Goal: Information Seeking & Learning: Learn about a topic

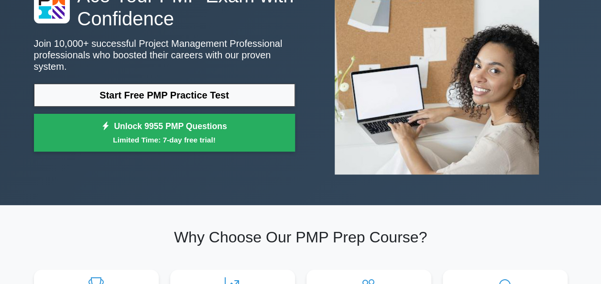
scroll to position [96, 0]
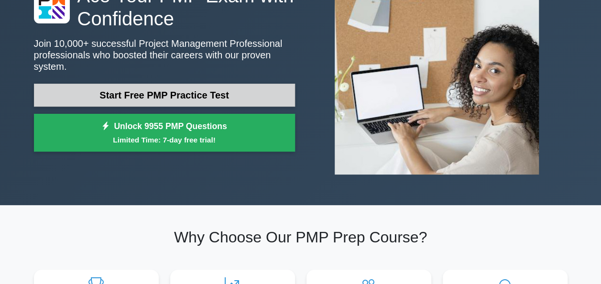
click at [201, 96] on link "Start Free PMP Practice Test" at bounding box center [164, 95] width 261 height 23
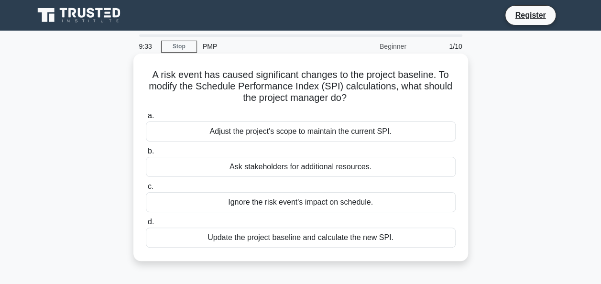
click at [370, 242] on div "Update the project baseline and calculate the new SPI." at bounding box center [301, 238] width 310 height 20
click at [146, 225] on input "d. Update the project baseline and calculate the new SPI." at bounding box center [146, 222] width 0 height 6
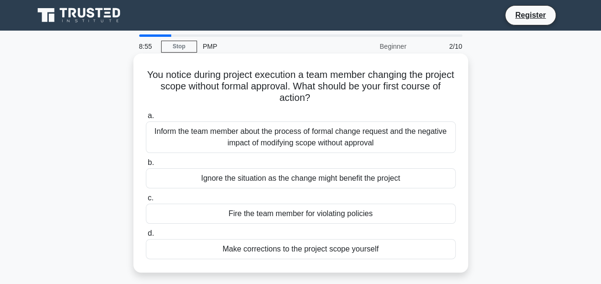
click at [308, 139] on div "Inform the team member about the process of formal change request and the negat…" at bounding box center [301, 137] width 310 height 32
click at [146, 119] on input "a. Inform the team member about the process of formal change request and the ne…" at bounding box center [146, 116] width 0 height 6
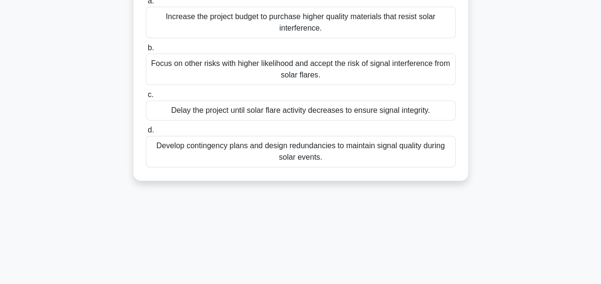
scroll to position [143, 0]
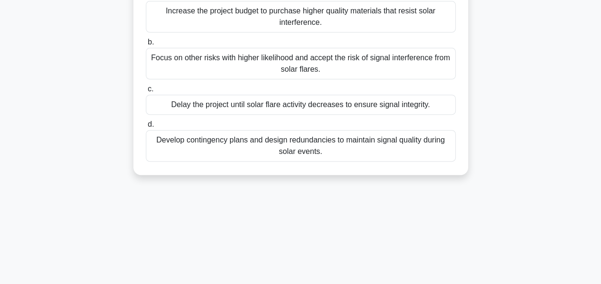
click at [360, 151] on div "Develop contingency plans and design redundancies to maintain signal quality du…" at bounding box center [301, 146] width 310 height 32
click at [146, 128] on input "d. Develop contingency plans and design redundancies to maintain signal quality…" at bounding box center [146, 124] width 0 height 6
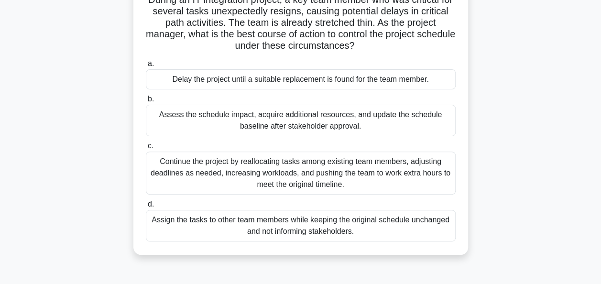
scroll to position [96, 0]
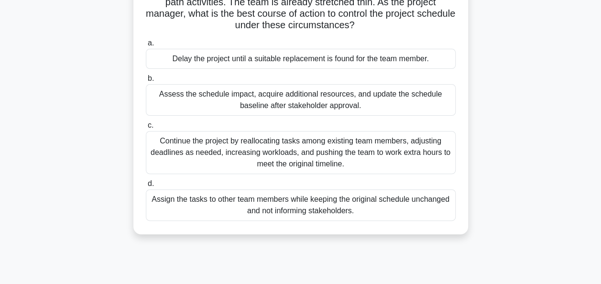
click at [421, 158] on div "Continue the project by reallocating tasks among existing team members, adjusti…" at bounding box center [301, 152] width 310 height 43
click at [146, 129] on input "c. Continue the project by reallocating tasks among existing team members, adju…" at bounding box center [146, 125] width 0 height 6
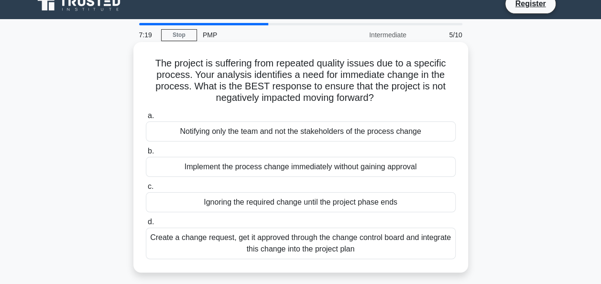
scroll to position [0, 0]
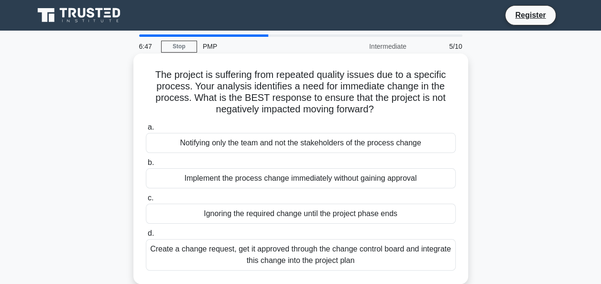
click at [311, 250] on div "Create a change request, get it approved through the change control board and i…" at bounding box center [301, 255] width 310 height 32
click at [146, 237] on input "d. Create a change request, get it approved through the change control board an…" at bounding box center [146, 234] width 0 height 6
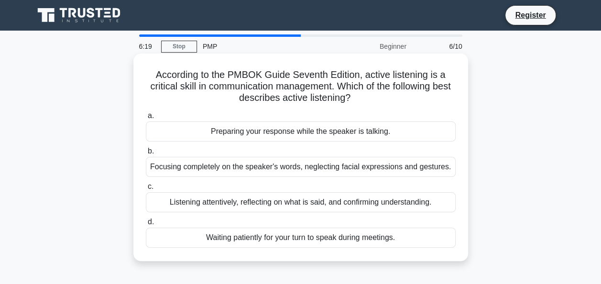
click at [392, 170] on div "Focusing completely on the speaker's words, neglecting facial expressions and g…" at bounding box center [301, 167] width 310 height 20
click at [146, 154] on input "b. Focusing completely on the speaker's words, neglecting facial expressions an…" at bounding box center [146, 151] width 0 height 6
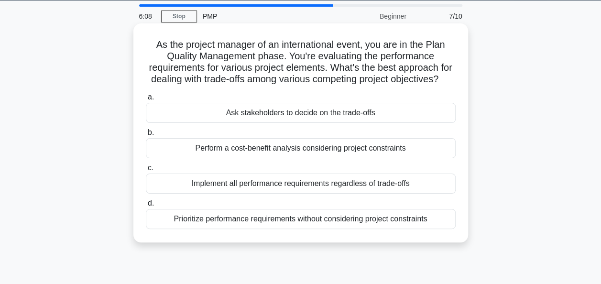
scroll to position [48, 0]
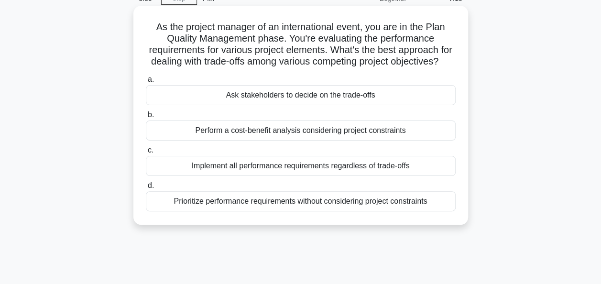
click at [382, 141] on div "Perform a cost-benefit analysis considering project constraints" at bounding box center [301, 131] width 310 height 20
click at [146, 118] on input "b. Perform a cost-benefit analysis considering project constraints" at bounding box center [146, 115] width 0 height 6
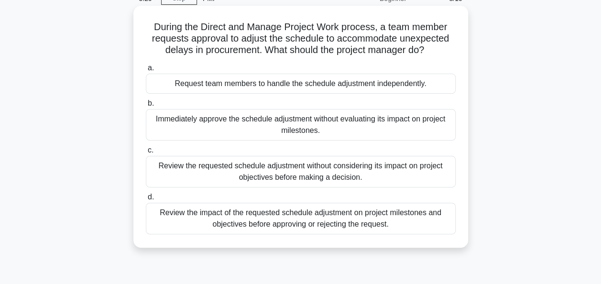
click at [340, 126] on div "Immediately approve the schedule adjustment without evaluating its impact on pr…" at bounding box center [301, 125] width 310 height 32
click at [146, 107] on input "b. Immediately approve the schedule adjustment without evaluating its impact on…" at bounding box center [146, 103] width 0 height 6
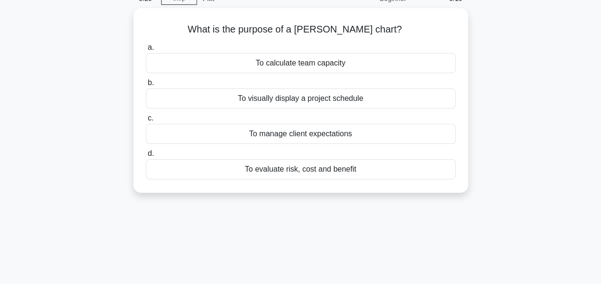
scroll to position [0, 0]
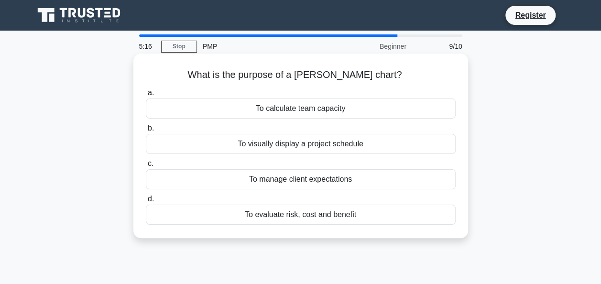
click at [354, 112] on div "To calculate team capacity" at bounding box center [301, 109] width 310 height 20
click at [146, 96] on input "a. To calculate team capacity" at bounding box center [146, 93] width 0 height 6
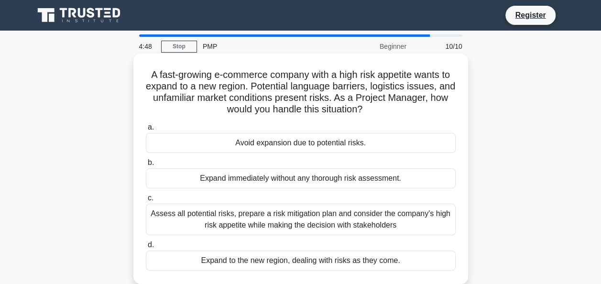
click at [332, 214] on div "Assess all potential risks, prepare a risk mitigation plan and consider the com…" at bounding box center [301, 220] width 310 height 32
click at [146, 201] on input "c. Assess all potential risks, prepare a risk mitigation plan and consider the …" at bounding box center [146, 198] width 0 height 6
